Goal: Task Accomplishment & Management: Manage account settings

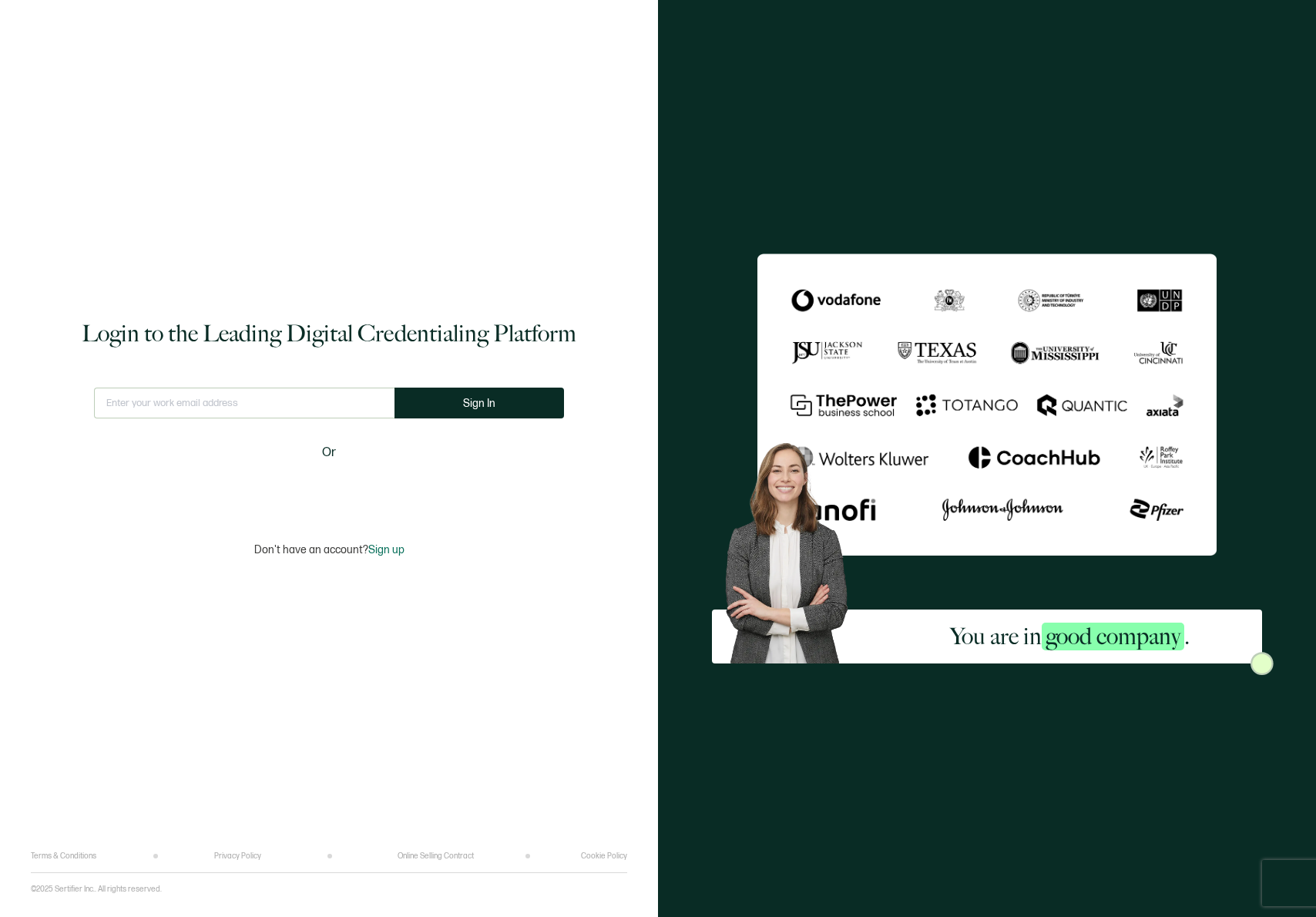
click at [247, 396] on input "text" at bounding box center [244, 402] width 300 height 31
drag, startPoint x: 364, startPoint y: 401, endPoint x: 373, endPoint y: 398, distance: 9.5
click at [0, 917] on com-1password-button at bounding box center [0, 917] width 0 height 0
type input "[EMAIL_ADDRESS][DOMAIN_NAME]"
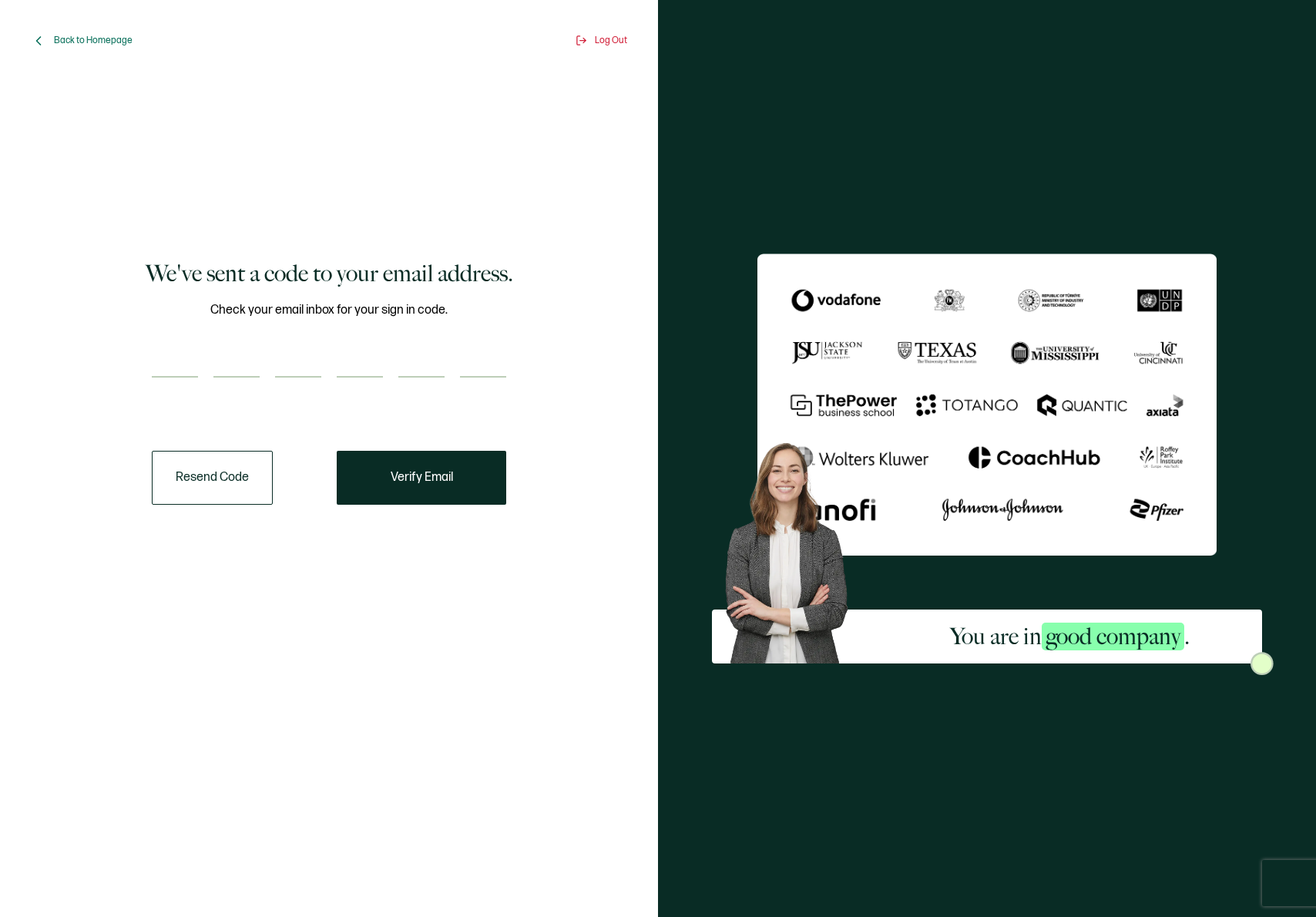
click at [173, 369] on input "number" at bounding box center [175, 362] width 46 height 31
paste input "3"
type input "3"
type input "4"
type input "1"
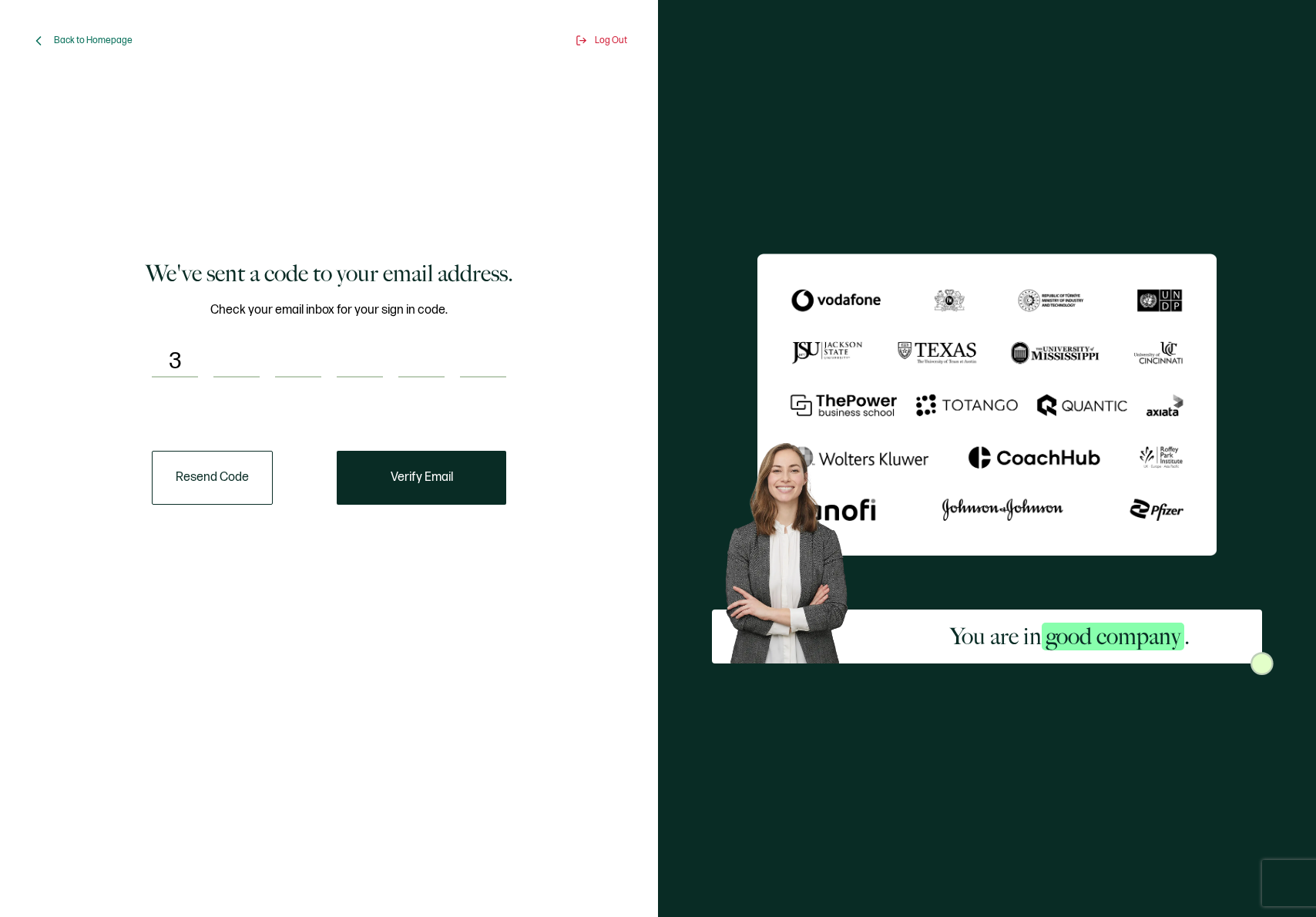
type input "9"
type input "5"
type input "3"
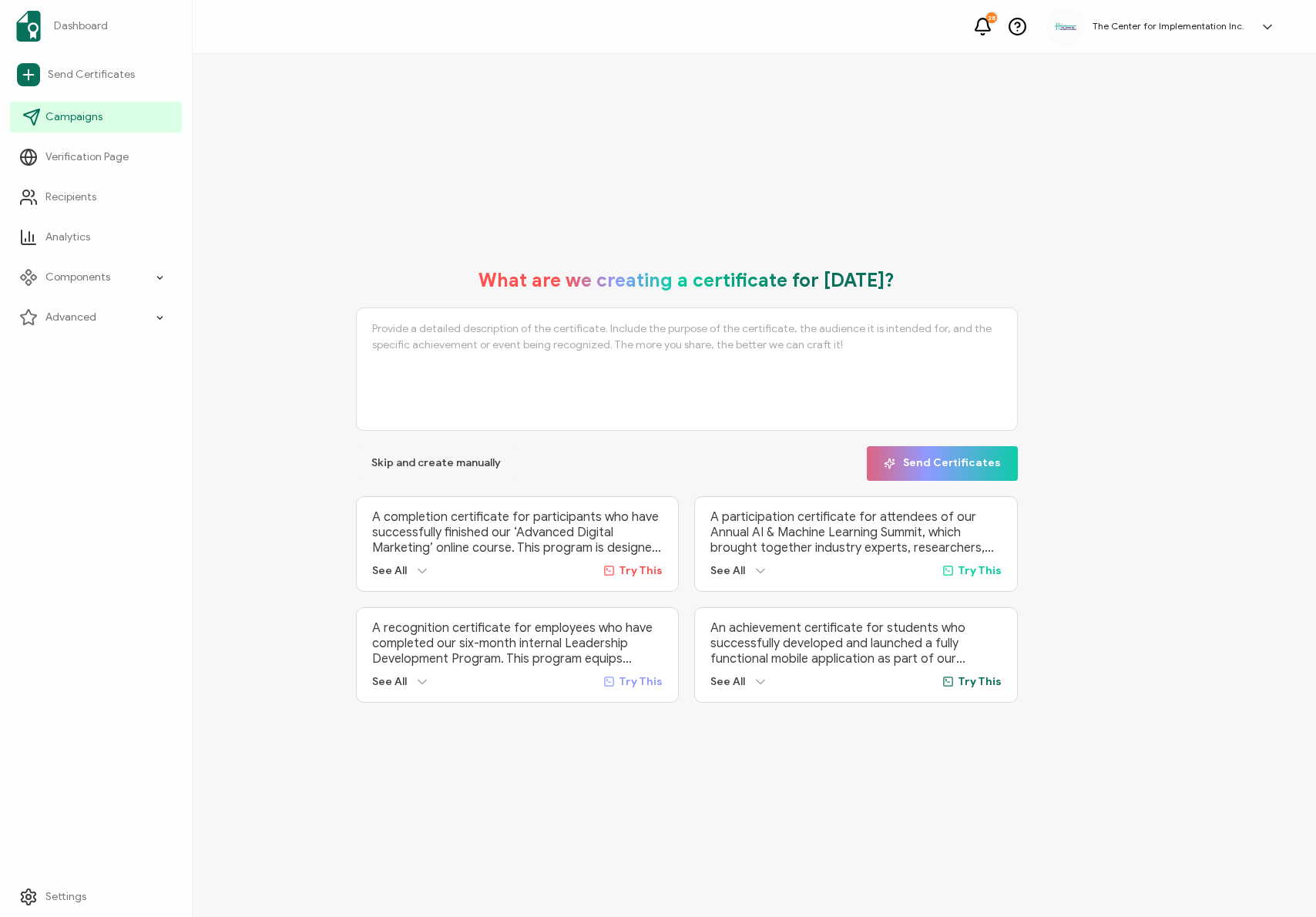
click at [107, 118] on link "Campaigns" at bounding box center [96, 117] width 172 height 31
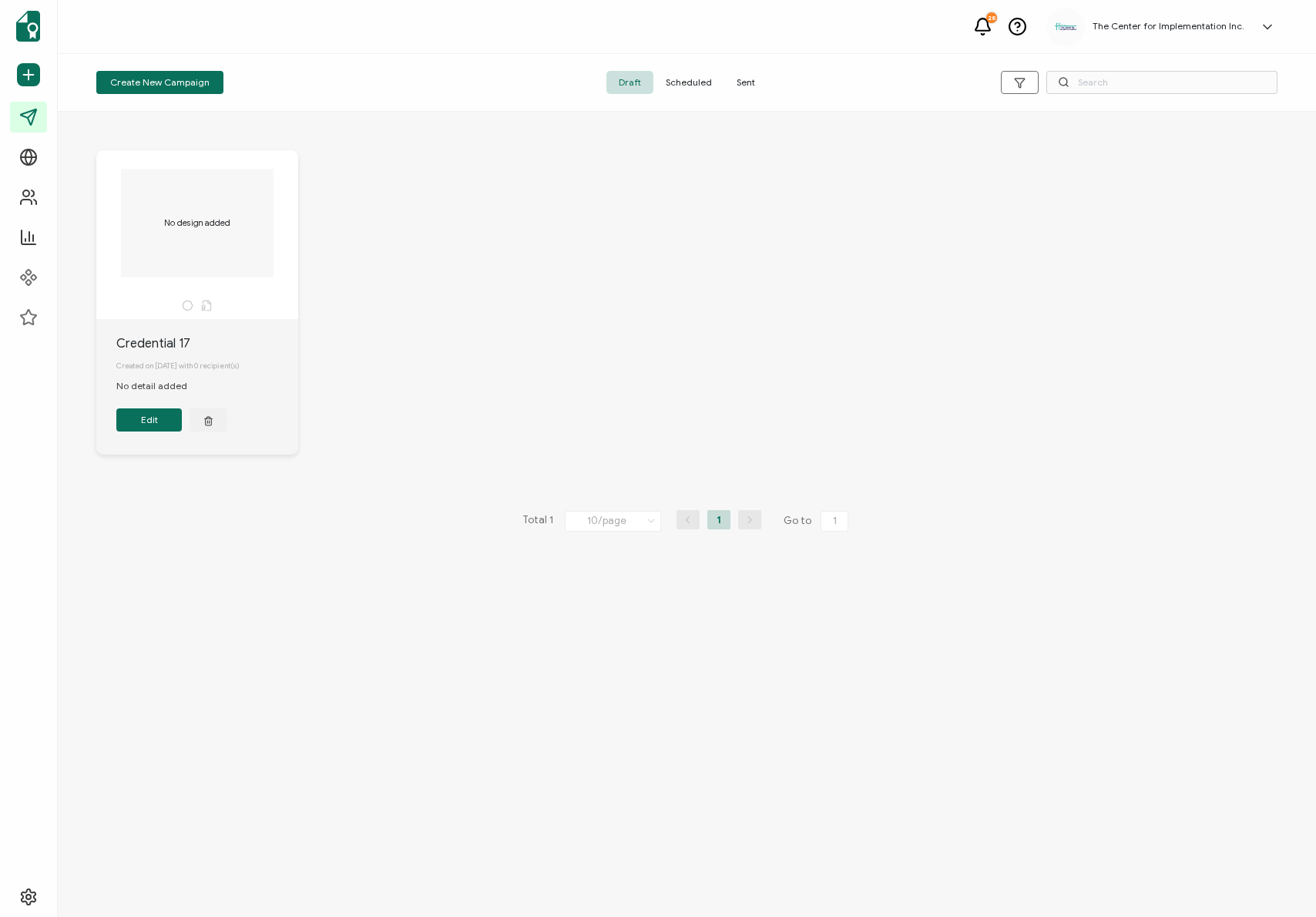
click at [759, 86] on span "Sent" at bounding box center [746, 82] width 43 height 23
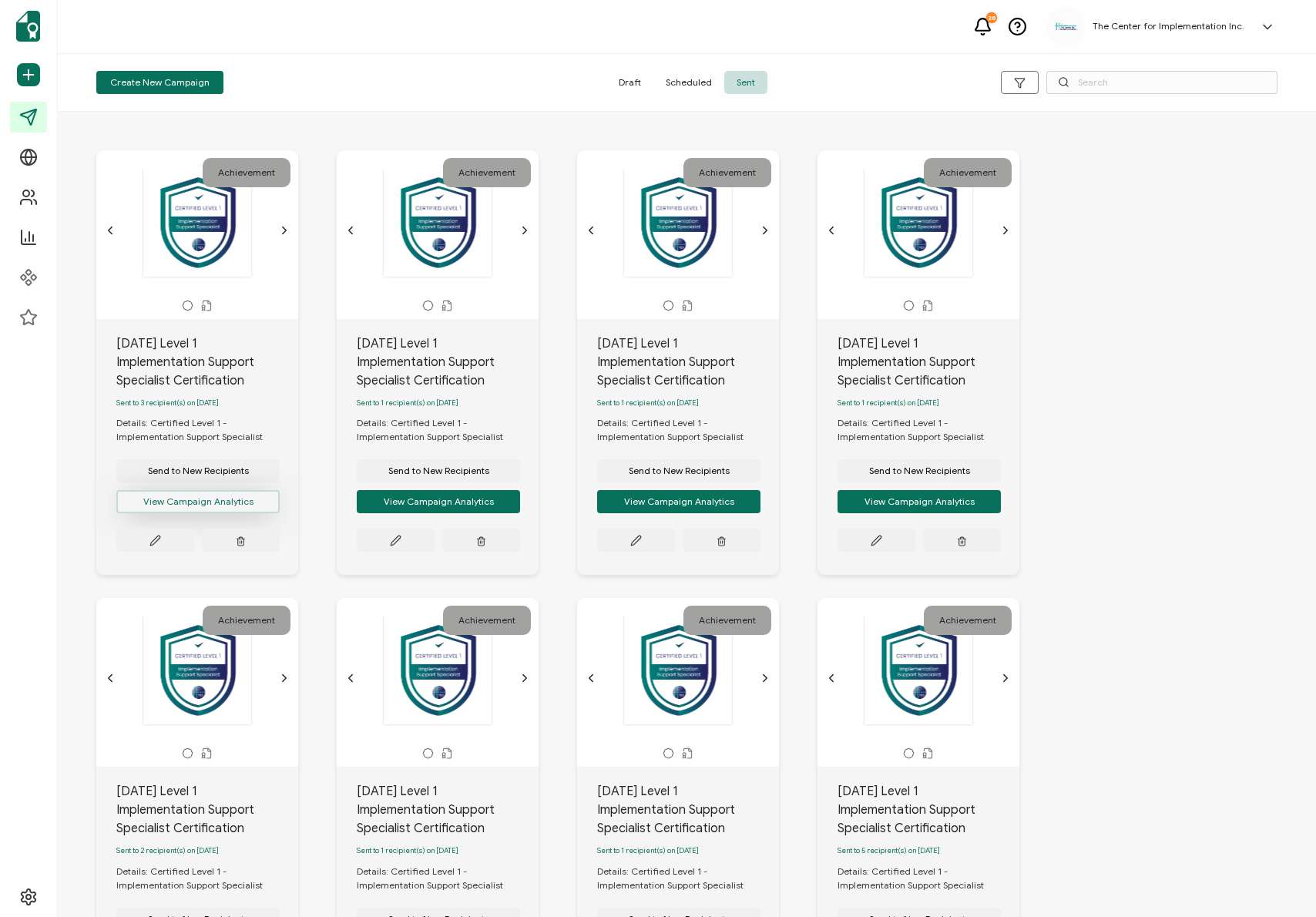
click at [230, 510] on button "View Campaign Analytics" at bounding box center [198, 501] width 163 height 23
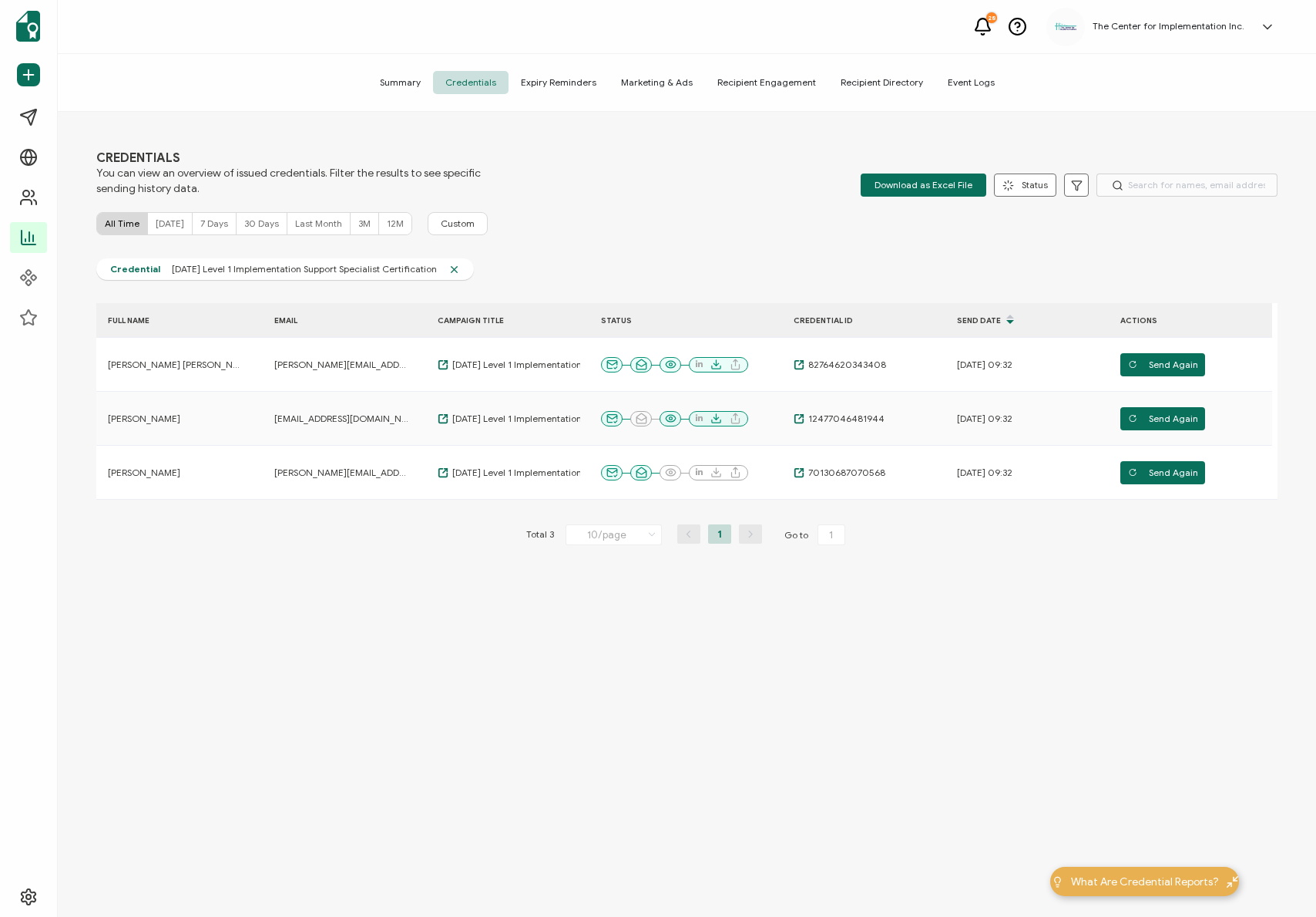
click at [368, 650] on div "FULL NAME EMAIL CAMPAIGN TITLE STATUS CREDENTIAL ID Send Date ACTIONS Dr Ching …" at bounding box center [688, 472] width 1182 height 370
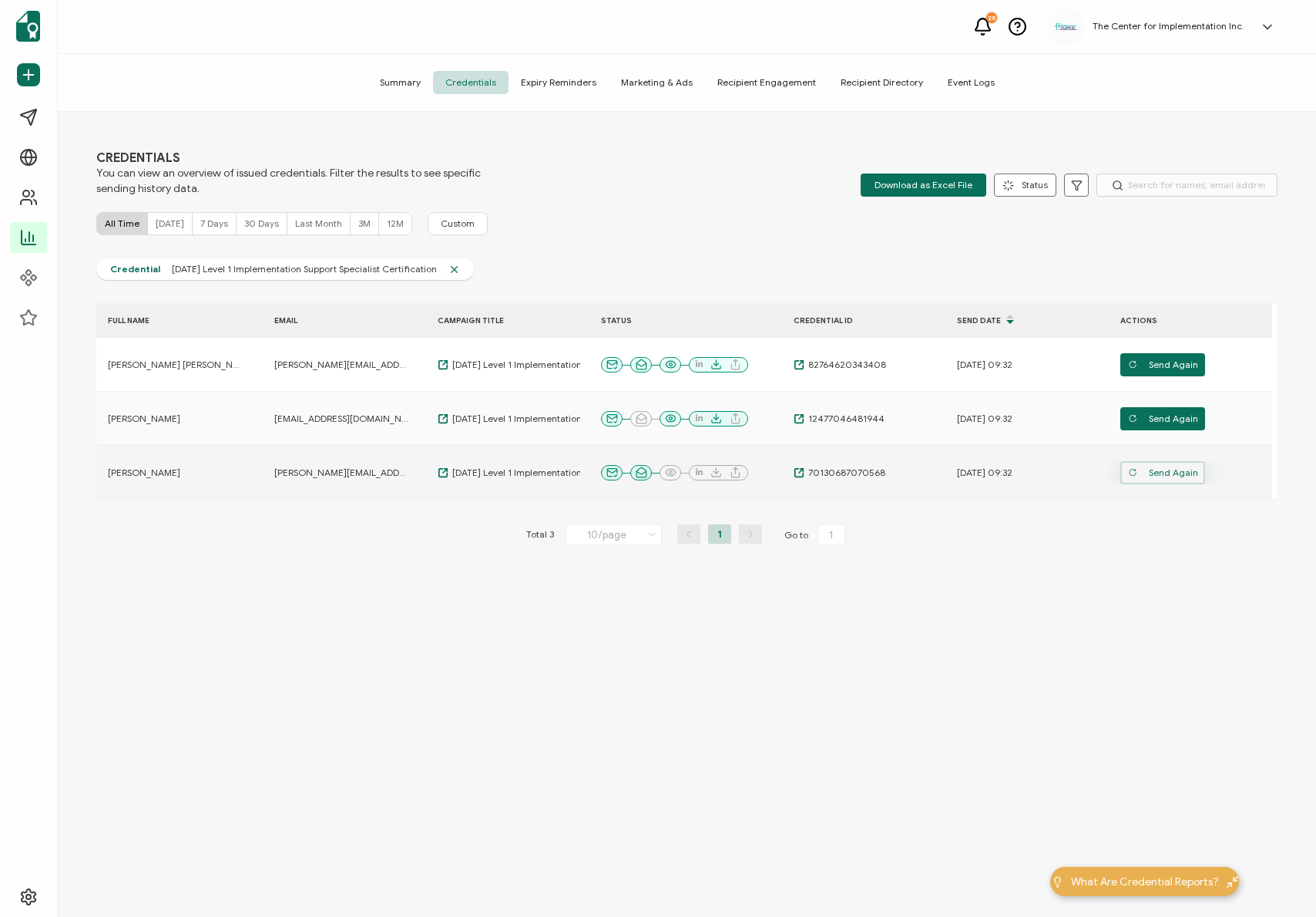
click at [1147, 468] on span "Send Again" at bounding box center [1163, 472] width 70 height 23
